Goal: Check status

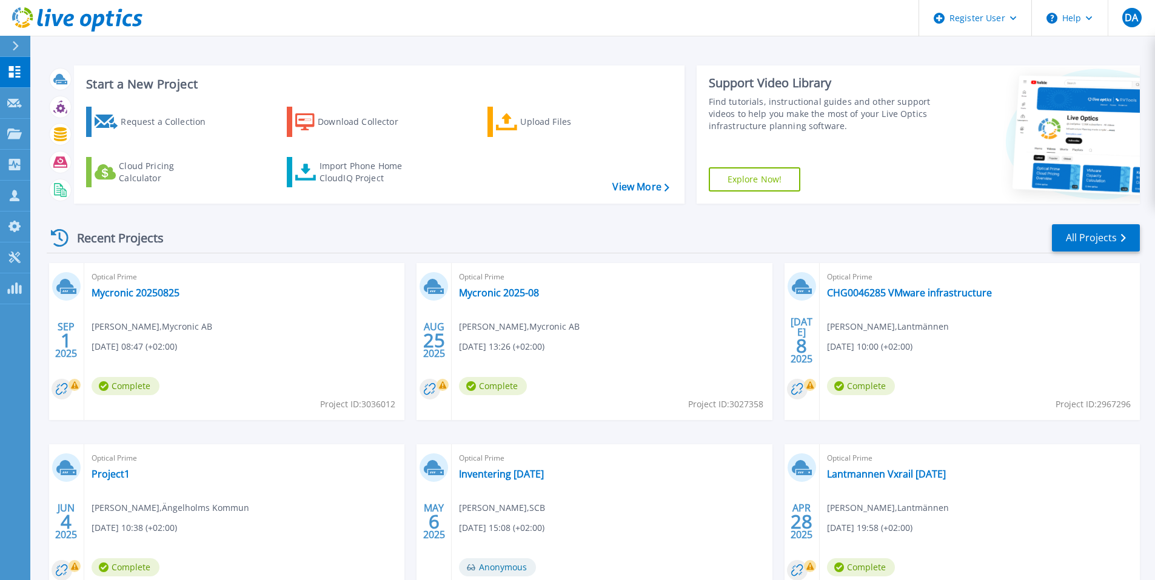
click at [164, 281] on span "Optical Prime" at bounding box center [245, 276] width 306 height 13
click at [154, 289] on link "Mycronic 20250825" at bounding box center [136, 293] width 88 height 12
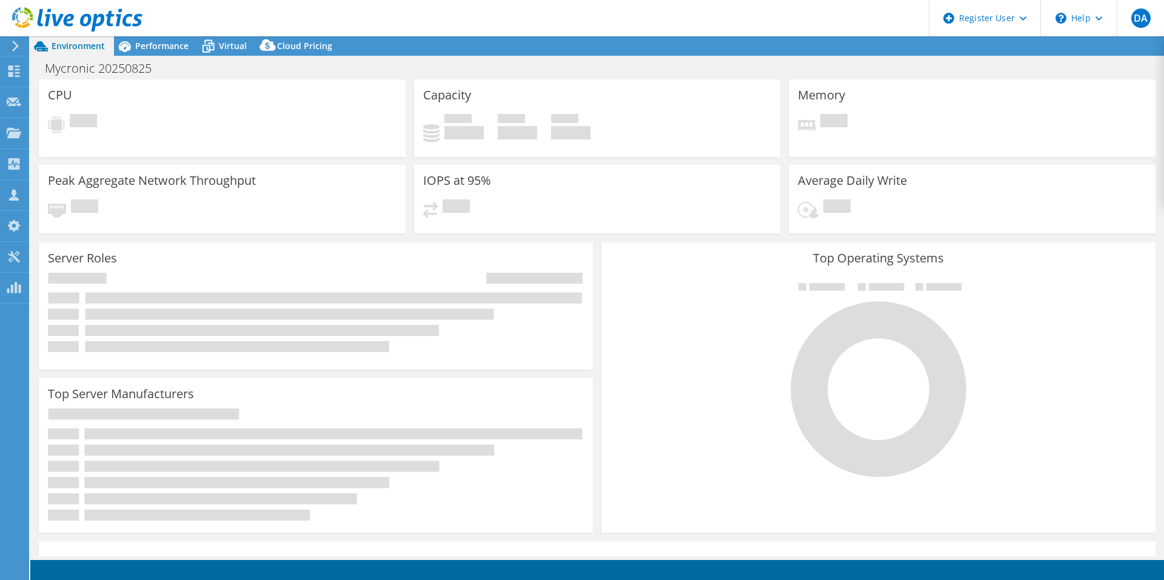
select select "USD"
select select "EUFrankfurt"
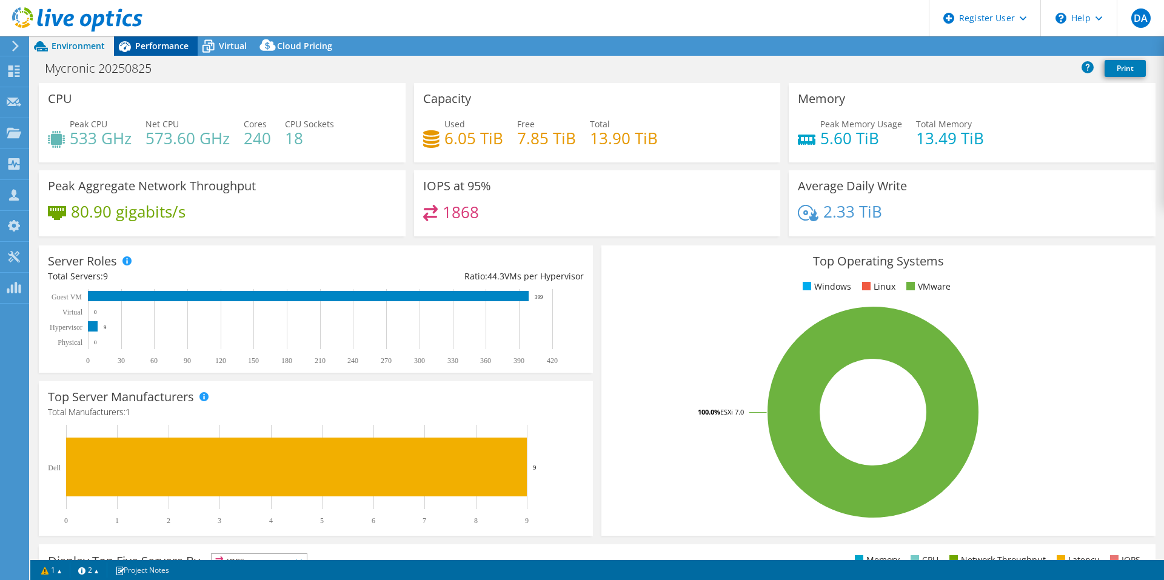
click at [149, 52] on div "Performance" at bounding box center [156, 45] width 84 height 19
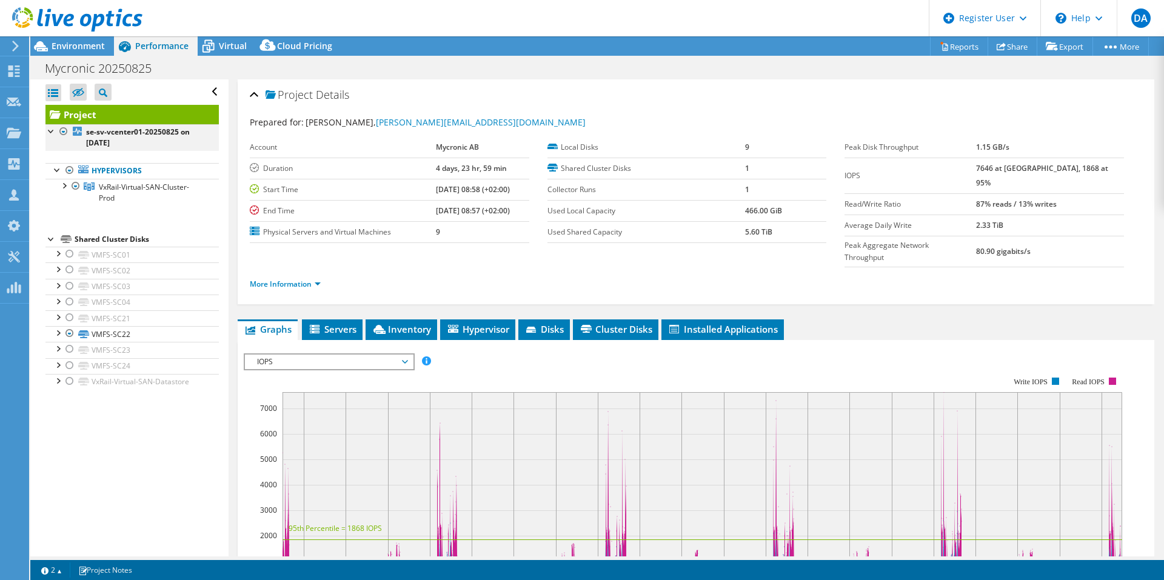
click at [62, 131] on div at bounding box center [64, 131] width 12 height 15
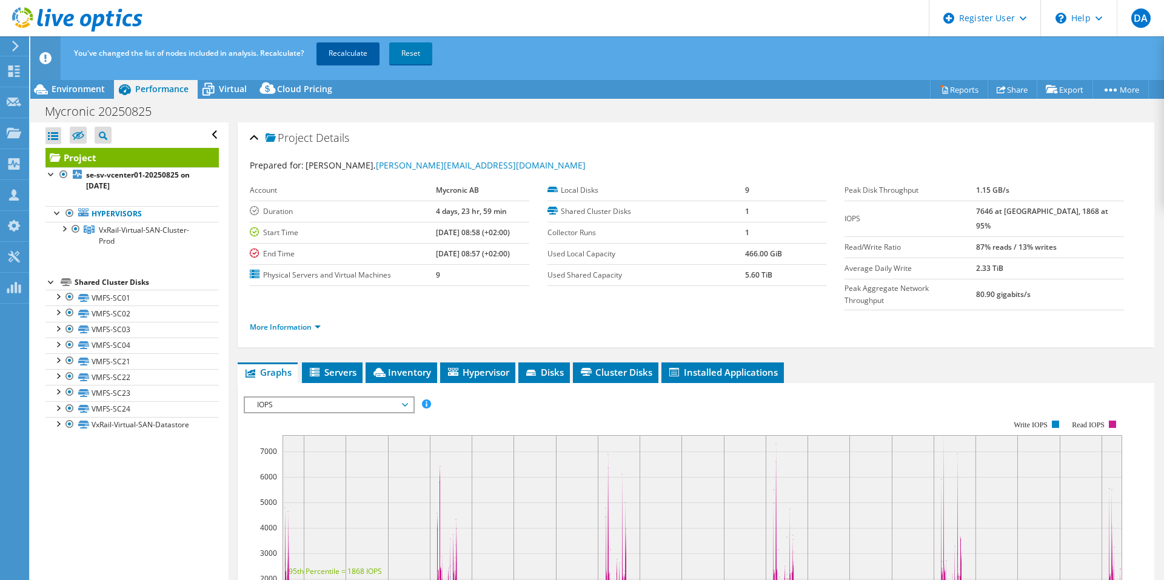
click at [352, 45] on link "Recalculate" at bounding box center [348, 53] width 63 height 22
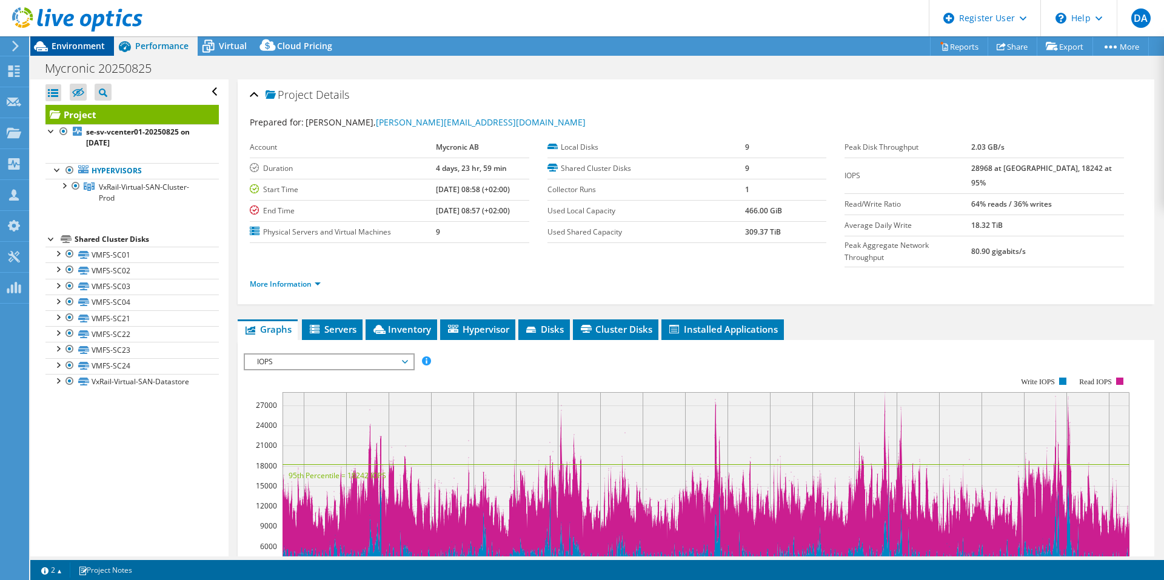
click at [91, 43] on span "Environment" at bounding box center [78, 46] width 53 height 12
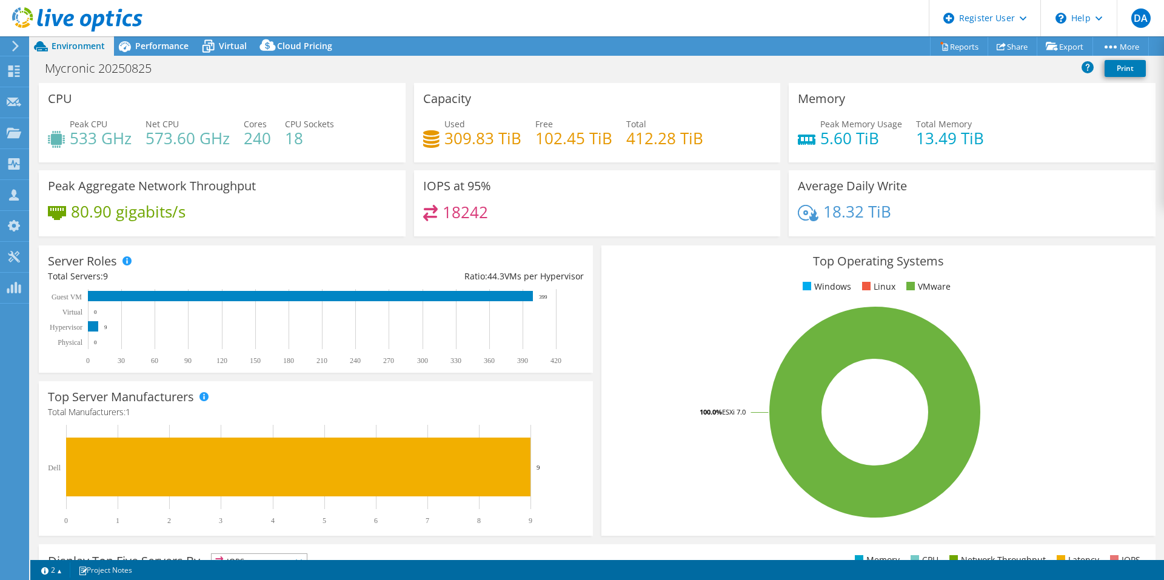
click at [296, 220] on div "80.90 gigabits/s" at bounding box center [222, 217] width 349 height 25
click at [176, 48] on span "Performance" at bounding box center [161, 46] width 53 height 12
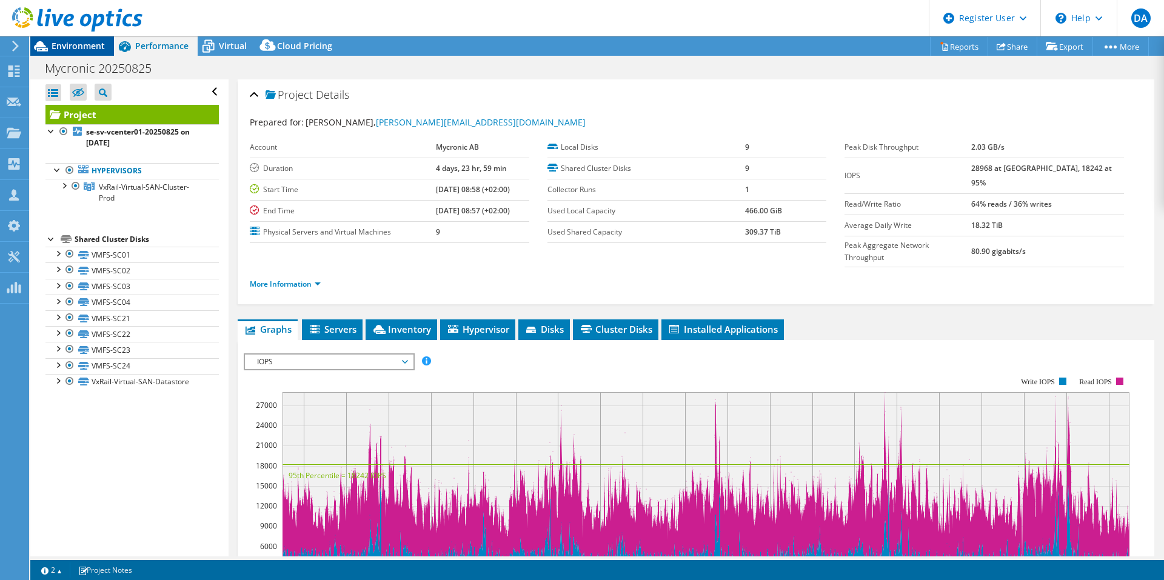
click at [60, 44] on span "Environment" at bounding box center [78, 46] width 53 height 12
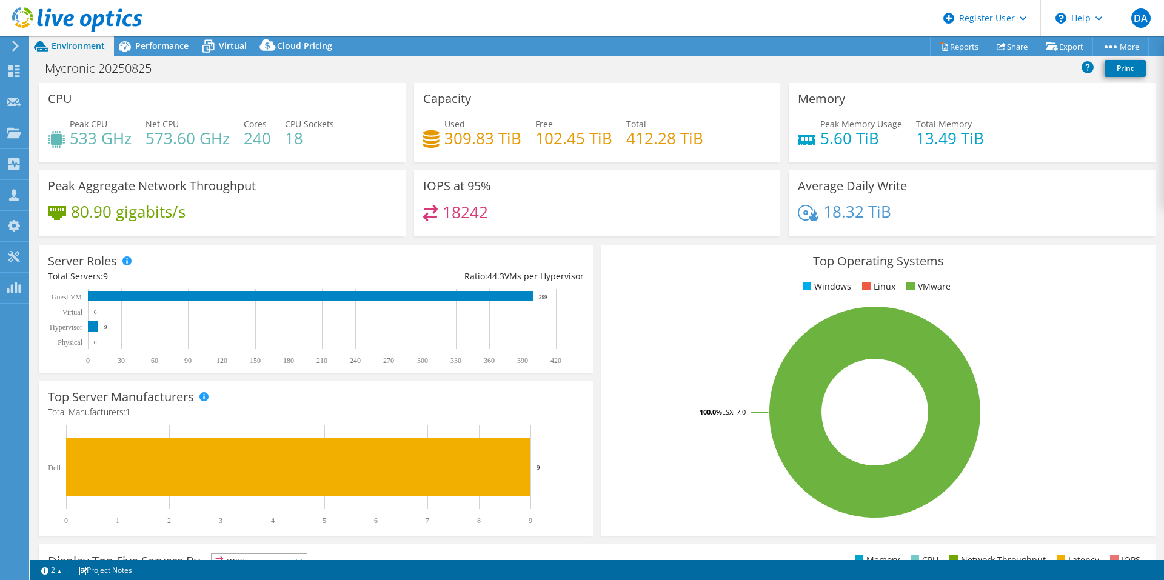
click at [355, 249] on div "Server Roles Physical Servers represent bare metal servers that were targets of…" at bounding box center [316, 309] width 554 height 127
click at [164, 55] on div "Performance" at bounding box center [156, 45] width 84 height 19
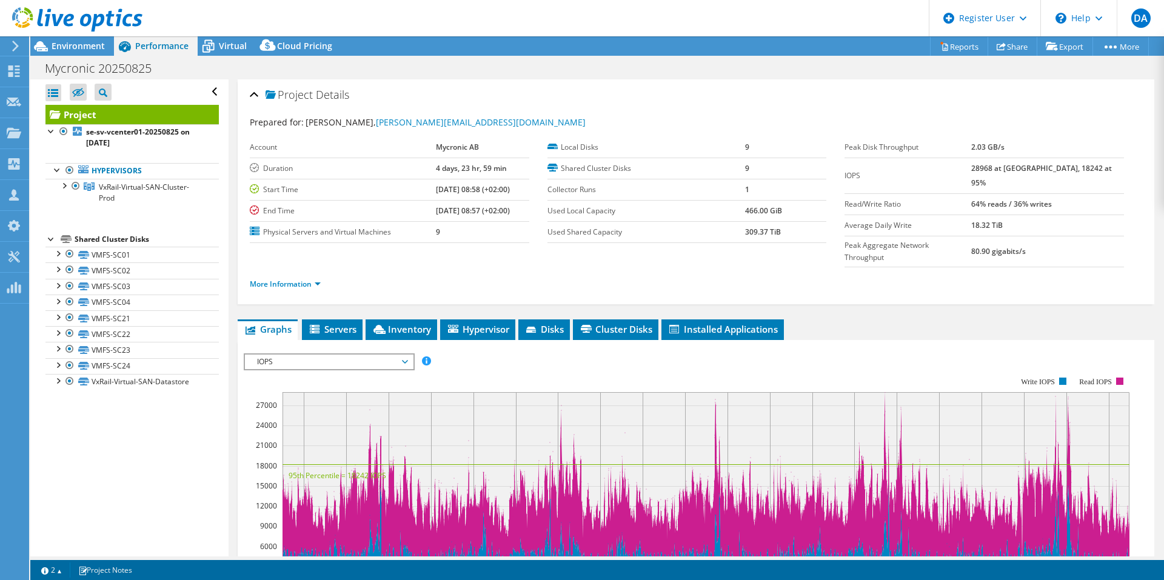
click at [733, 101] on div "Project Details" at bounding box center [696, 95] width 893 height 26
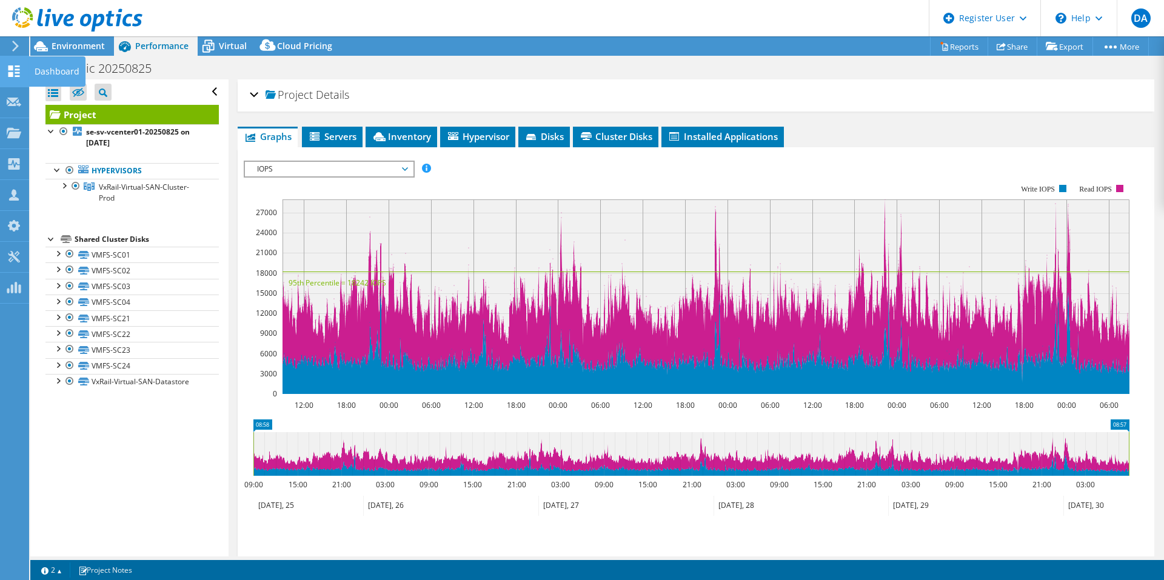
click at [13, 78] on div at bounding box center [14, 72] width 15 height 13
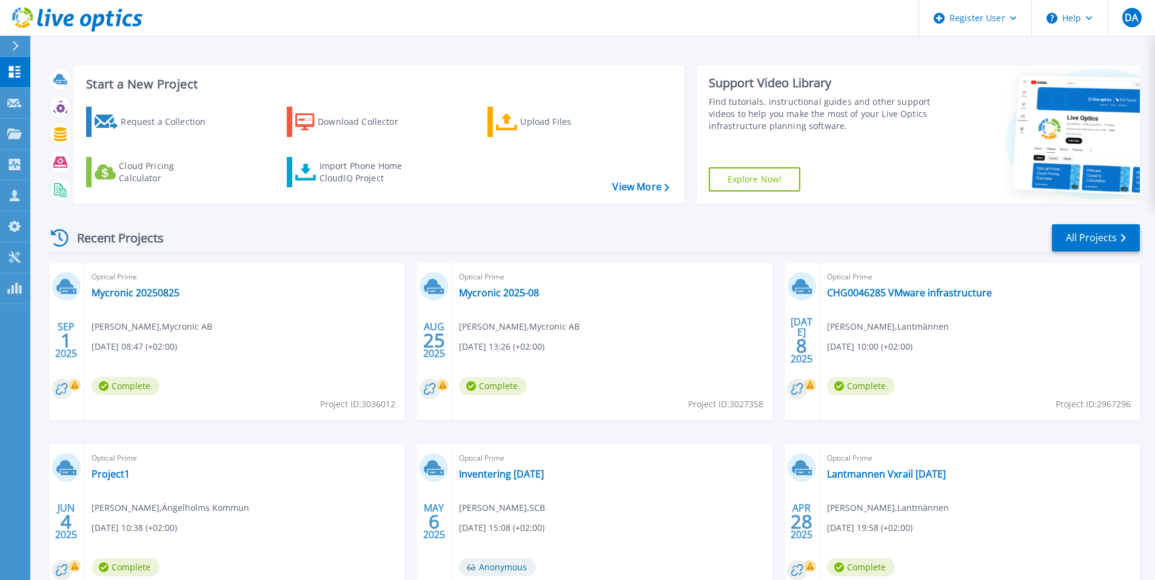
click at [435, 225] on div "Recent Projects All Projects" at bounding box center [593, 238] width 1093 height 30
